Goal: Check status: Check status

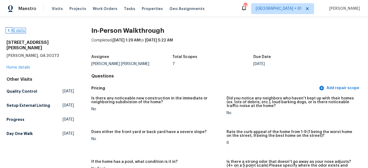
click at [22, 30] on link "All visits" at bounding box center [16, 31] width 18 height 4
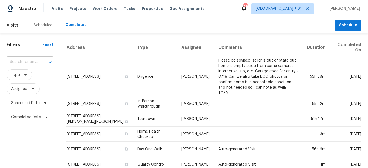
click at [37, 60] on input "text" at bounding box center [23, 62] width 32 height 8
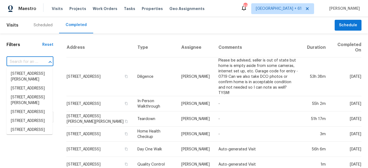
paste input "[GEOGRAPHIC_DATA][PERSON_NAME][STREET_ADDRESS]"
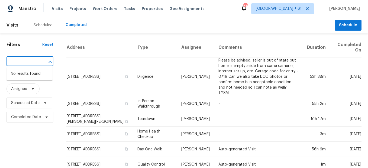
type input "[GEOGRAPHIC_DATA][PERSON_NAME][STREET_ADDRESS]"
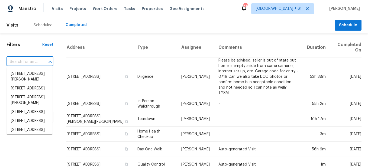
scroll to position [0, 0]
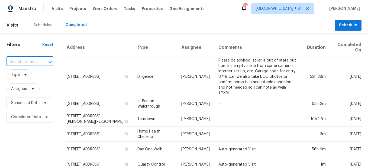
click at [32, 64] on input "text" at bounding box center [23, 62] width 32 height 8
click at [35, 59] on input "text" at bounding box center [23, 62] width 32 height 8
paste input "[GEOGRAPHIC_DATA][PERSON_NAME][STREET_ADDRESS]"
type input "[STREET_ADDRESS][PERSON_NAME]"
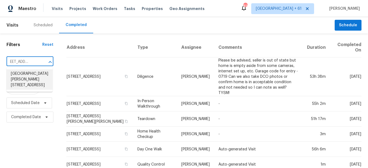
click at [34, 71] on li "[GEOGRAPHIC_DATA][PERSON_NAME][STREET_ADDRESS]" at bounding box center [30, 79] width 46 height 20
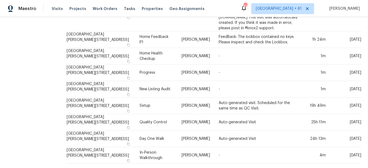
scroll to position [187, 0]
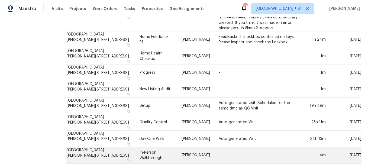
click at [135, 151] on td "In-Person Walkthrough" at bounding box center [156, 155] width 42 height 17
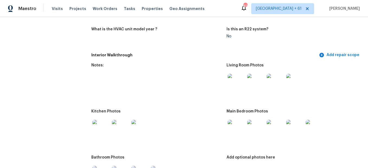
scroll to position [495, 0]
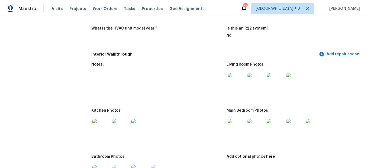
click at [233, 81] on img at bounding box center [236, 81] width 17 height 17
